Goal: Complete application form

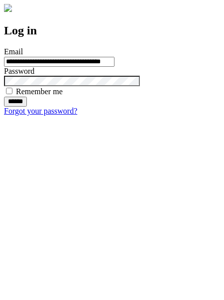
type input "**********"
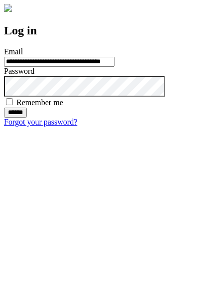
click at [27, 117] on input "******" at bounding box center [15, 113] width 23 height 10
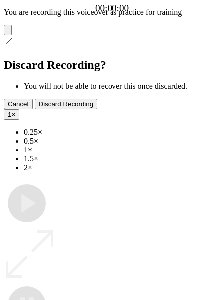
type input "**********"
